Goal: Task Accomplishment & Management: Complete application form

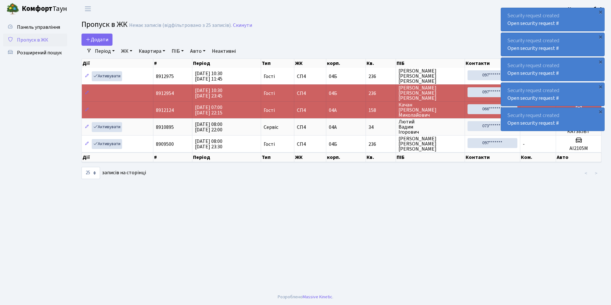
select select "25"
click at [95, 40] on span "Додати" at bounding box center [97, 39] width 23 height 7
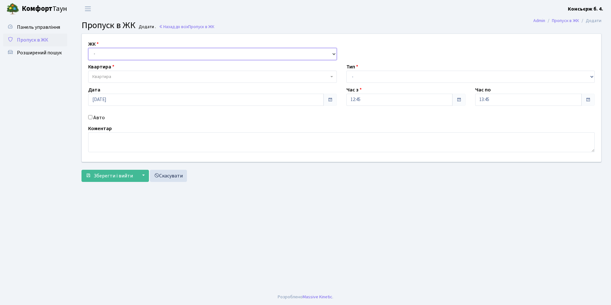
click at [97, 52] on select "- СП4, Столичне шосе, 5" at bounding box center [212, 54] width 248 height 12
select select "325"
click at [88, 48] on select "- СП4, Столичне шосе, 5" at bounding box center [212, 54] width 248 height 12
select select
click at [111, 78] on span "Квартира" at bounding box center [210, 76] width 236 height 6
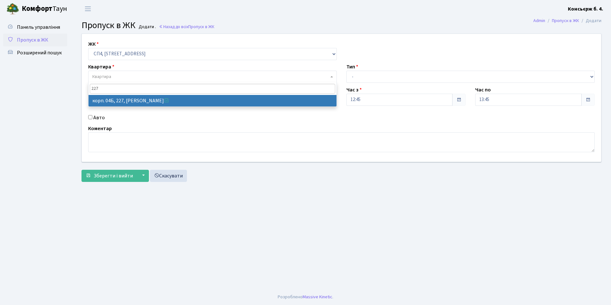
type input "227"
select select "21255"
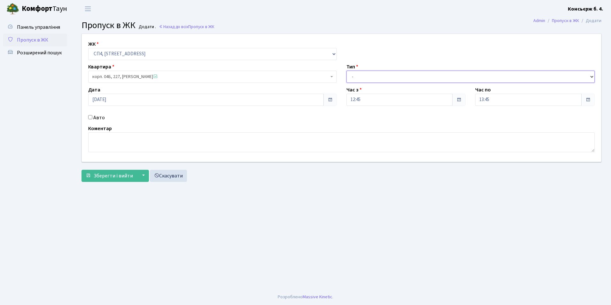
click at [355, 75] on select "- Доставка Таксі Гості Сервіс" at bounding box center [470, 77] width 248 height 12
select select "1"
click at [346, 71] on select "- Доставка Таксі Гості Сервіс" at bounding box center [470, 77] width 248 height 12
click at [118, 176] on span "Зберегти і вийти" at bounding box center [113, 175] width 39 height 7
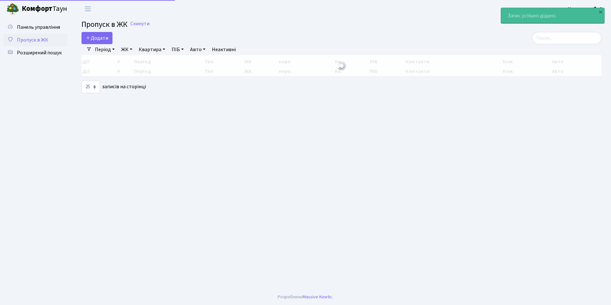
select select "25"
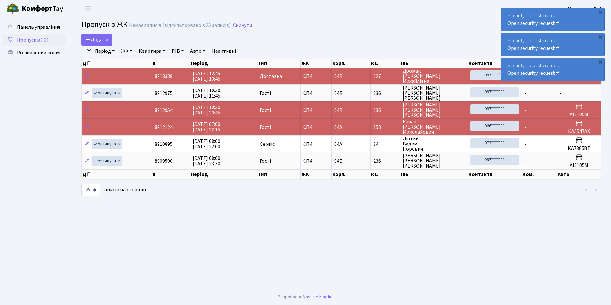
drag, startPoint x: 21, startPoint y: 133, endPoint x: 18, endPoint y: 133, distance: 3.5
drag, startPoint x: 18, startPoint y: 133, endPoint x: 285, endPoint y: 230, distance: 284.6
click at [285, 231] on main "Admin Пропуск в ЖК Список Пропуск в ЖК Немає записів (відфільтровано з 25 запис…" at bounding box center [341, 153] width 539 height 271
